Goal: Transaction & Acquisition: Purchase product/service

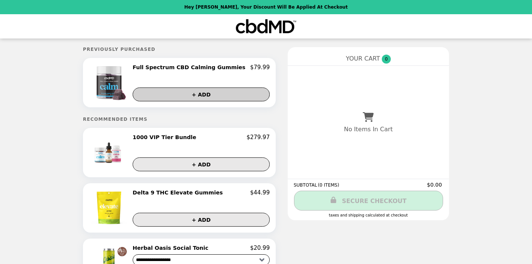
click at [189, 93] on button "+ ADD" at bounding box center [201, 94] width 137 height 14
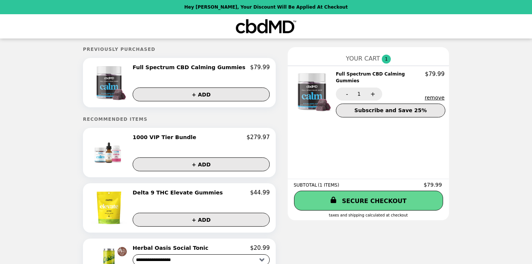
click at [429, 94] on button "remove" at bounding box center [434, 97] width 20 height 6
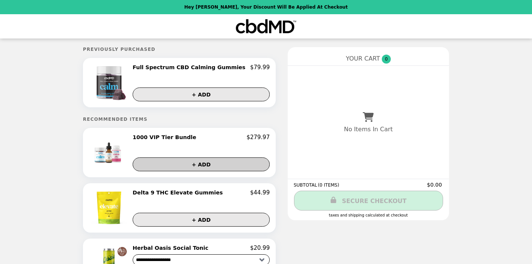
click at [236, 165] on button "+ ADD" at bounding box center [201, 164] width 137 height 14
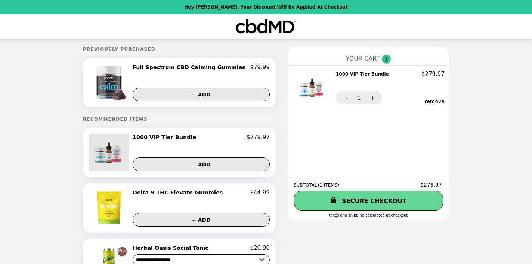
click at [127, 158] on img at bounding box center [109, 152] width 41 height 37
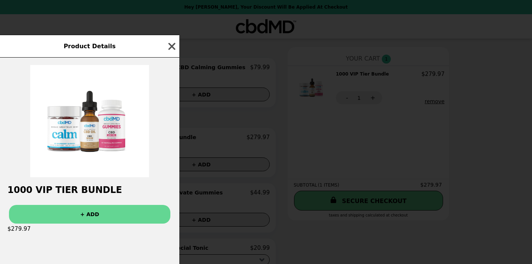
click at [171, 45] on icon "button" at bounding box center [171, 46] width 7 height 7
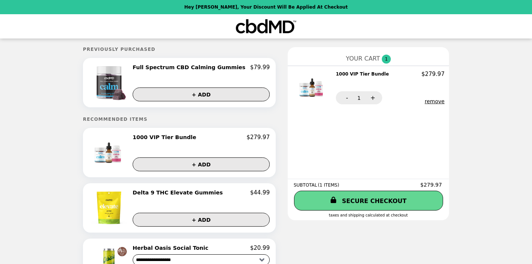
click at [426, 101] on button "remove" at bounding box center [434, 101] width 20 height 6
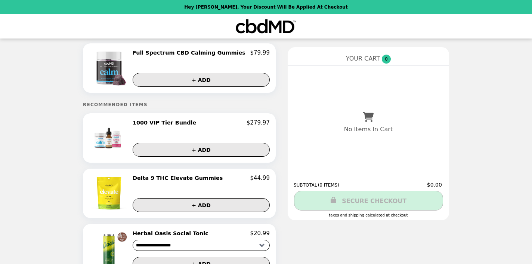
scroll to position [19, 0]
